Goal: Task Accomplishment & Management: Use online tool/utility

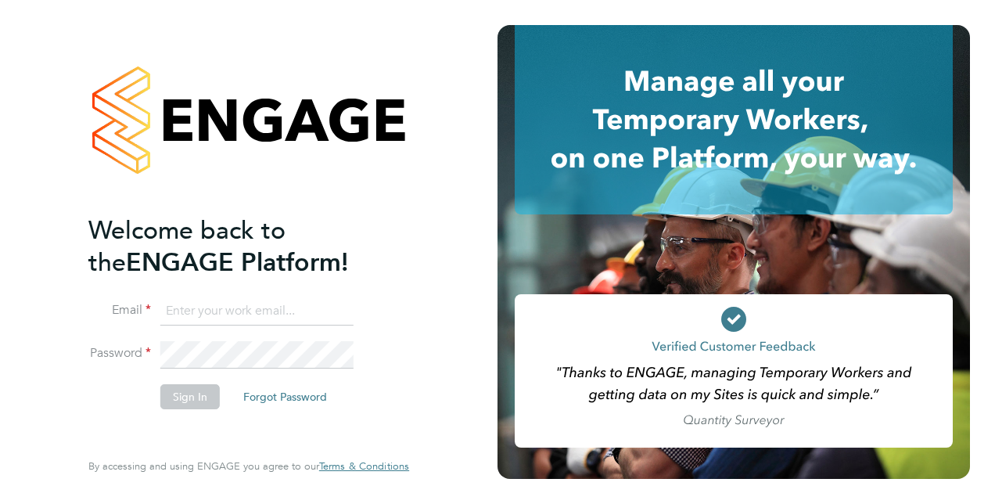
type input "joe.hopwood1@justice.gov.uk"
click at [174, 395] on button "Sign In" at bounding box center [189, 396] width 59 height 25
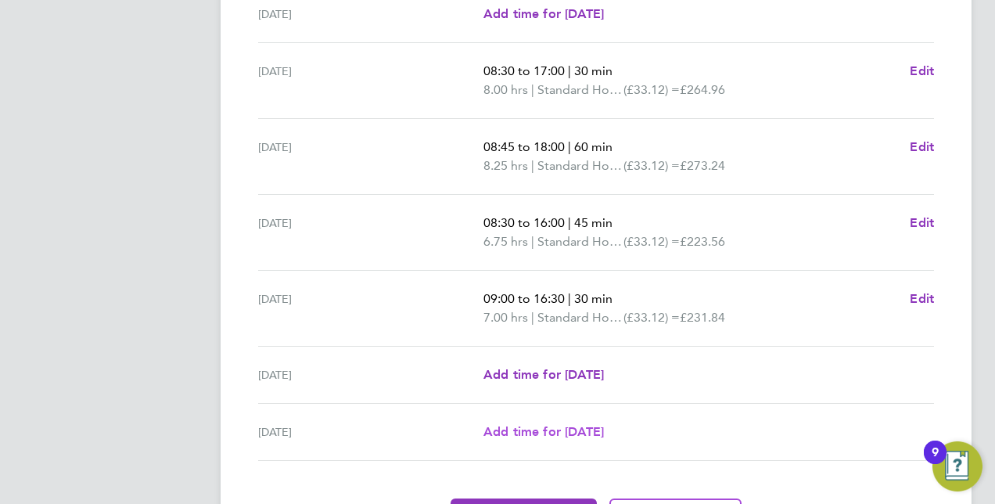
scroll to position [605, 0]
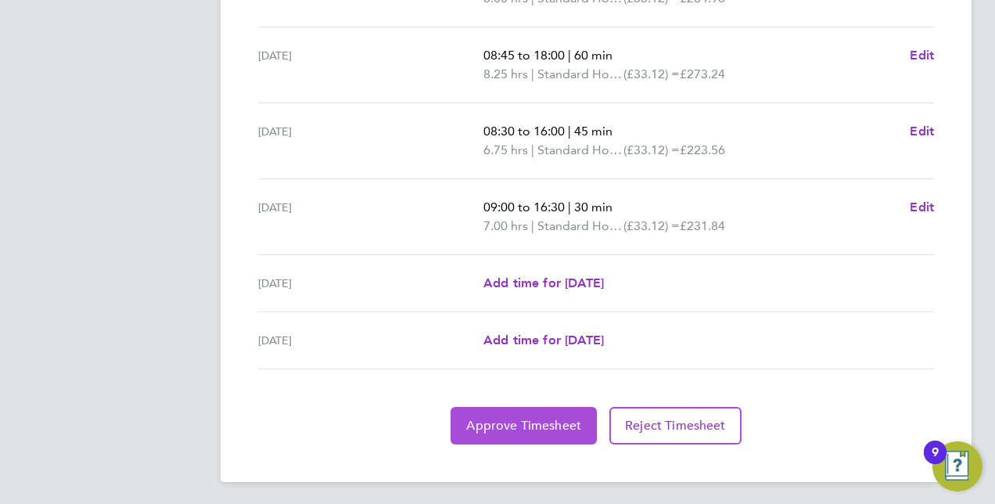
click at [521, 429] on span "Approve Timesheet" at bounding box center [523, 426] width 115 height 16
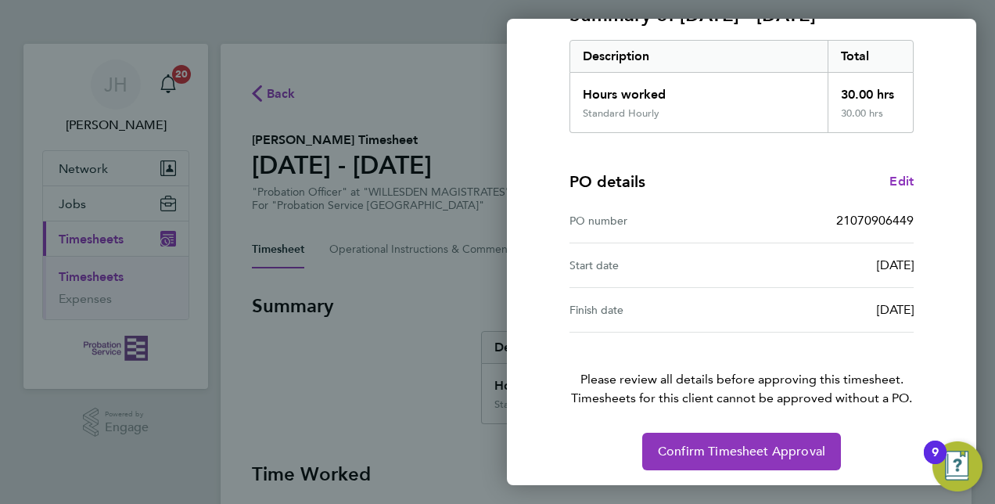
scroll to position [244, 0]
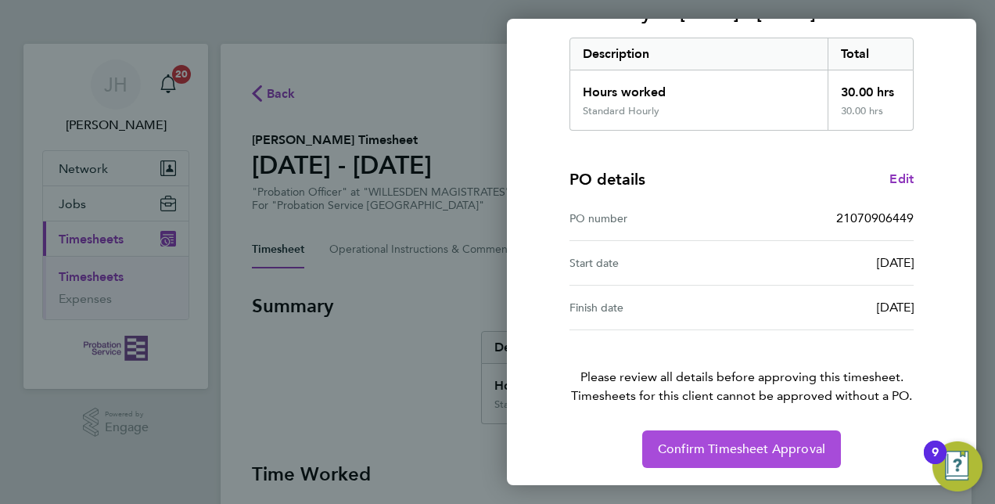
click at [729, 443] on span "Confirm Timesheet Approval" at bounding box center [741, 449] width 167 height 16
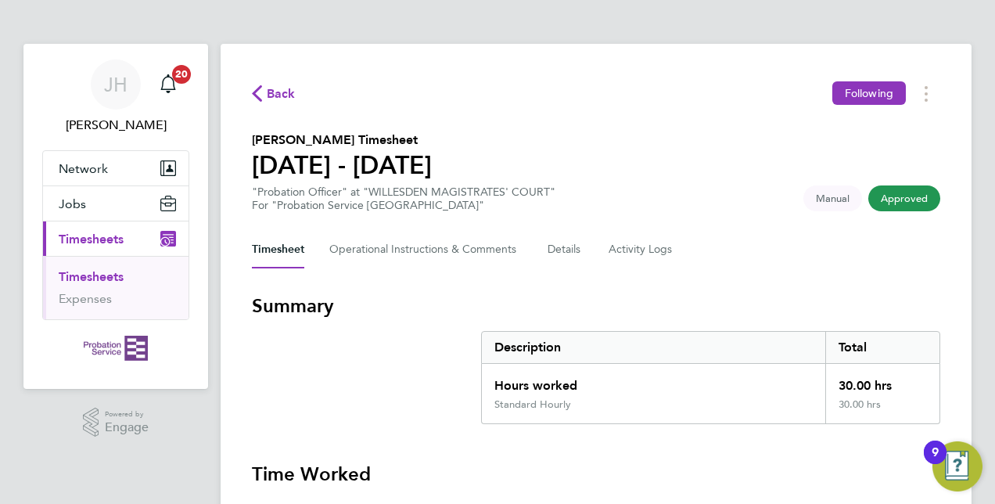
click at [93, 275] on link "Timesheets" at bounding box center [91, 276] width 65 height 15
